Goal: Find specific page/section: Find specific page/section

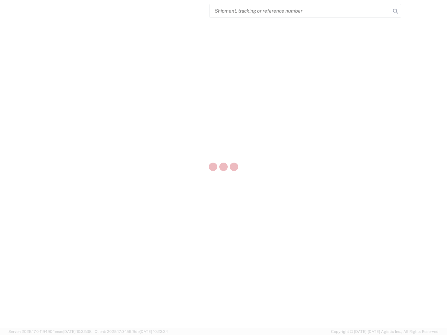
select select "US"
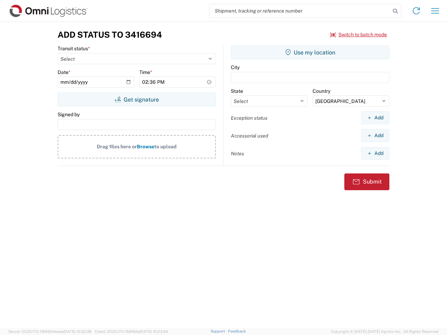
click at [300, 11] on input "search" at bounding box center [299, 10] width 181 height 13
click at [395, 11] on icon at bounding box center [395, 11] width 10 height 10
click at [416, 11] on icon at bounding box center [415, 10] width 11 height 11
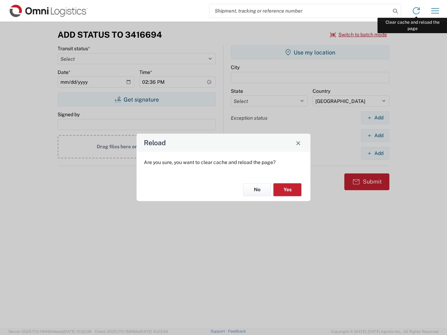
click at [435, 11] on div "Reload Are you sure, you want to clear cache and reload the page? No Yes" at bounding box center [223, 167] width 447 height 335
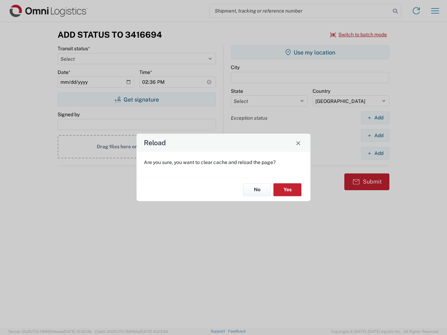
click at [358, 35] on div "Reload Are you sure, you want to clear cache and reload the page? No Yes" at bounding box center [223, 167] width 447 height 335
click at [136, 99] on div "Reload Are you sure, you want to clear cache and reload the page? No Yes" at bounding box center [223, 167] width 447 height 335
click at [310, 52] on div "Reload Are you sure, you want to clear cache and reload the page? No Yes" at bounding box center [223, 167] width 447 height 335
click at [375, 118] on div "Reload Are you sure, you want to clear cache and reload the page? No Yes" at bounding box center [223, 167] width 447 height 335
click at [375, 135] on div "Reload Are you sure, you want to clear cache and reload the page? No Yes" at bounding box center [223, 167] width 447 height 335
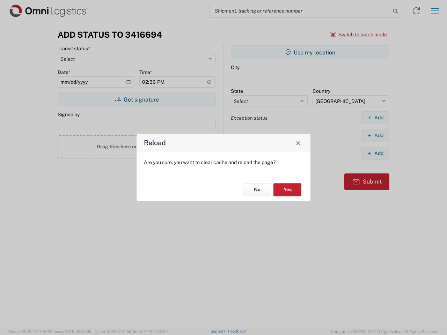
click at [375, 153] on div "Reload Are you sure, you want to clear cache and reload the page? No Yes" at bounding box center [223, 167] width 447 height 335
